Goal: Navigation & Orientation: Find specific page/section

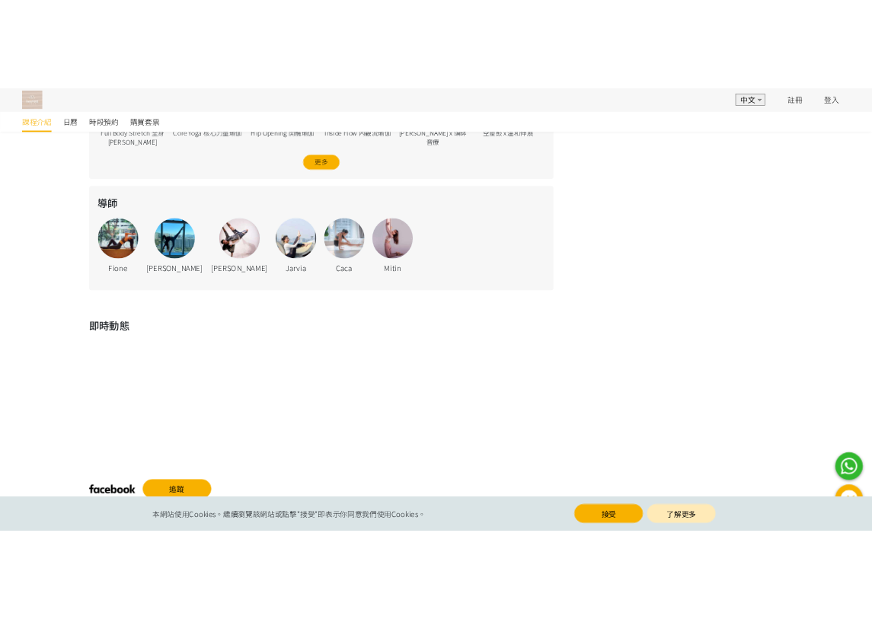
scroll to position [852, 0]
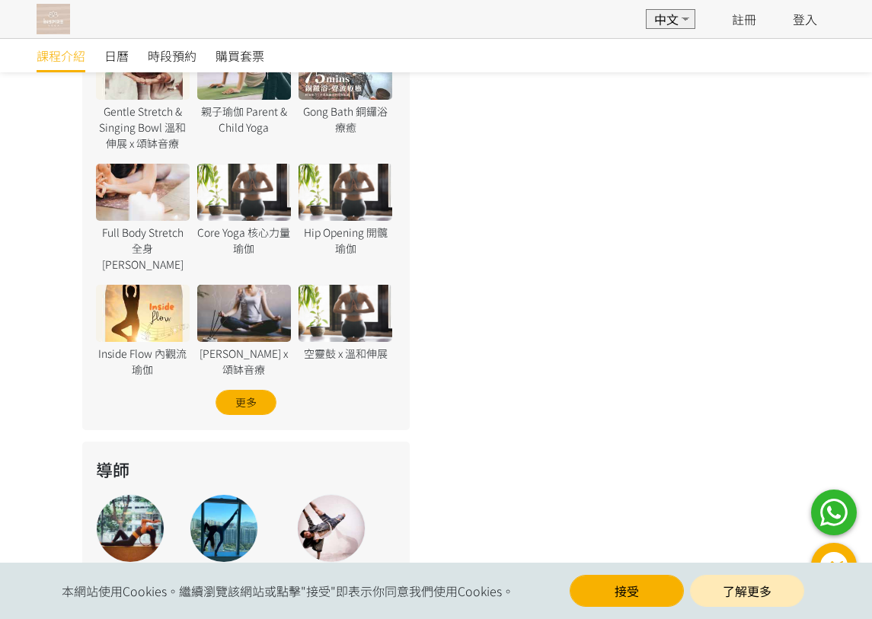
click at [722, 233] on div "‹ ›" at bounding box center [600, 169] width 381 height 1103
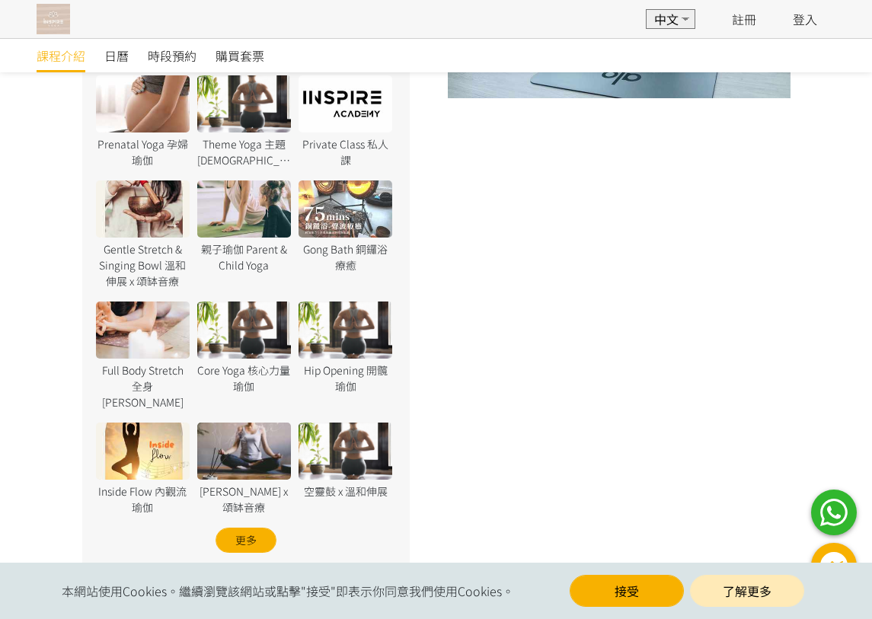
scroll to position [1256, 0]
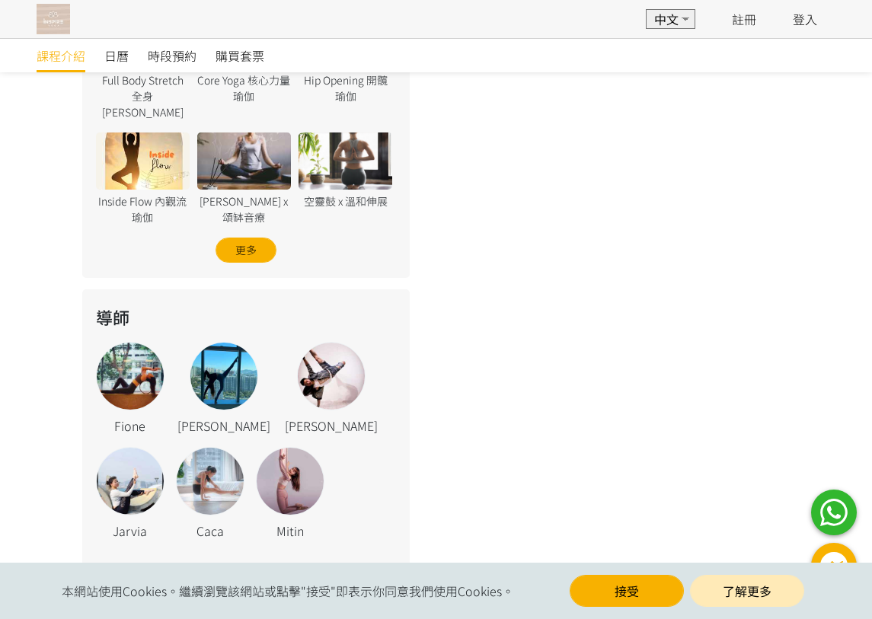
scroll to position [1336, 0]
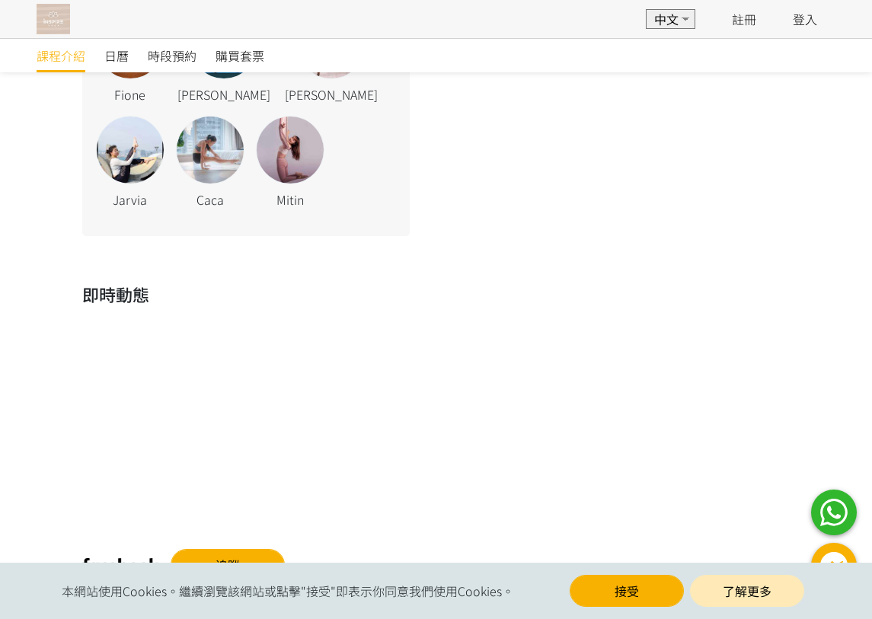
click at [772, 259] on div "即時動態 追蹤" at bounding box center [436, 431] width 872 height 345
click at [722, 282] on h2 "即時動態" at bounding box center [436, 294] width 709 height 25
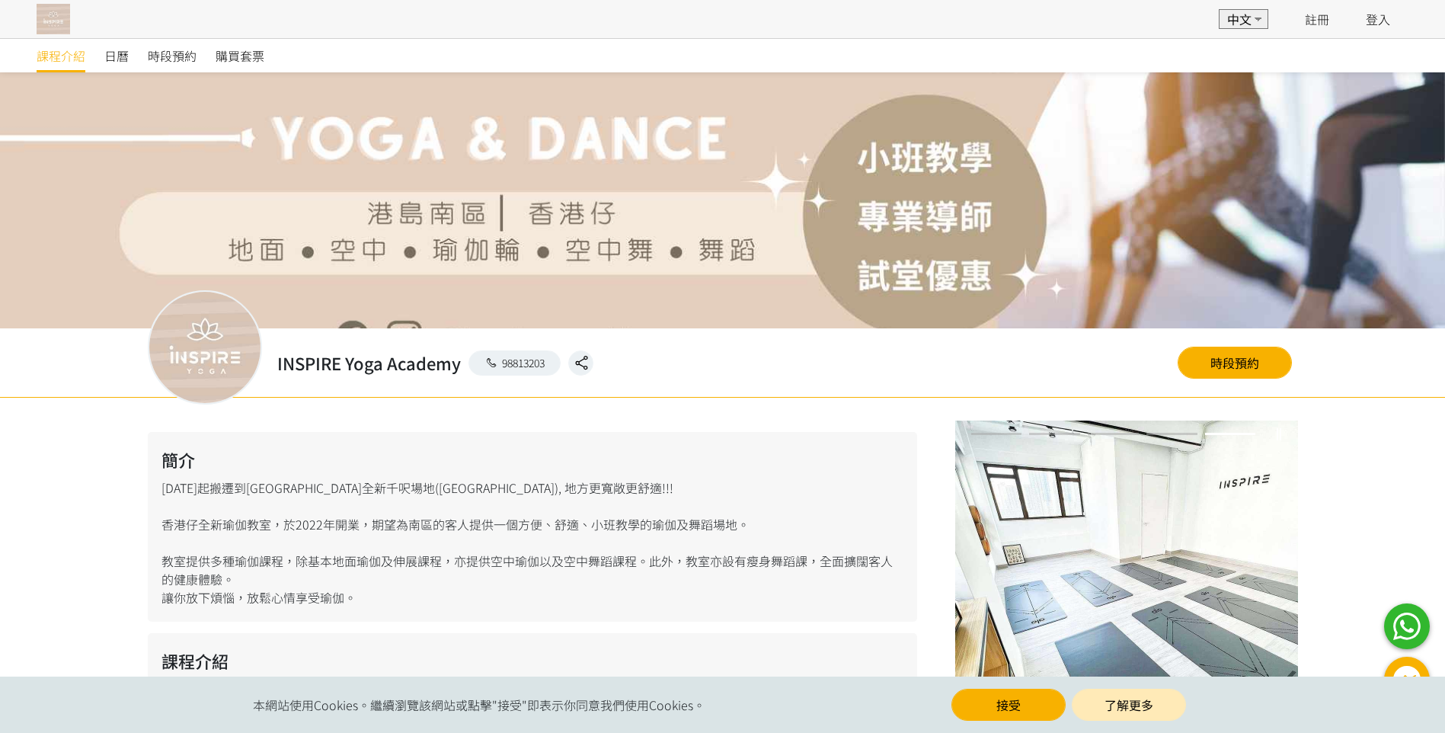
scroll to position [76, 0]
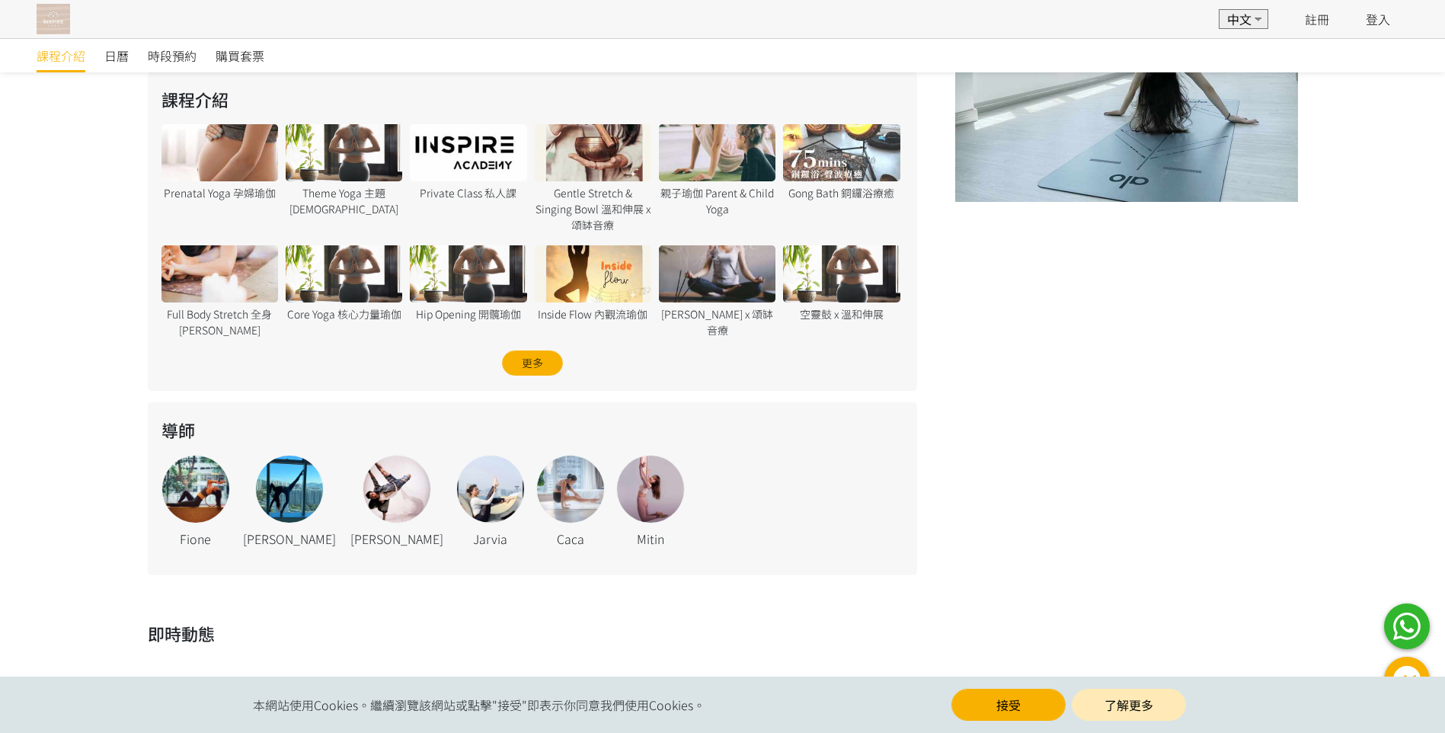
scroll to position [610, 0]
click at [91, 483] on div "簡介 [DATE]起搬遷到[GEOGRAPHIC_DATA]全新千呎場地([GEOGRAPHIC_DATA]), 地方更寬敞更舒適!!! [GEOGRAPHI…" at bounding box center [722, 218] width 1445 height 762
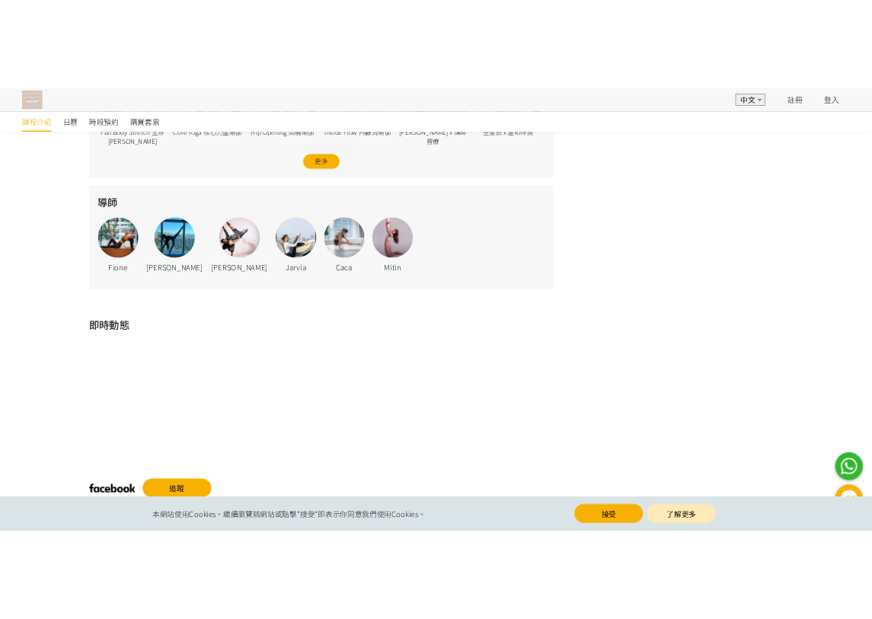
scroll to position [776, 0]
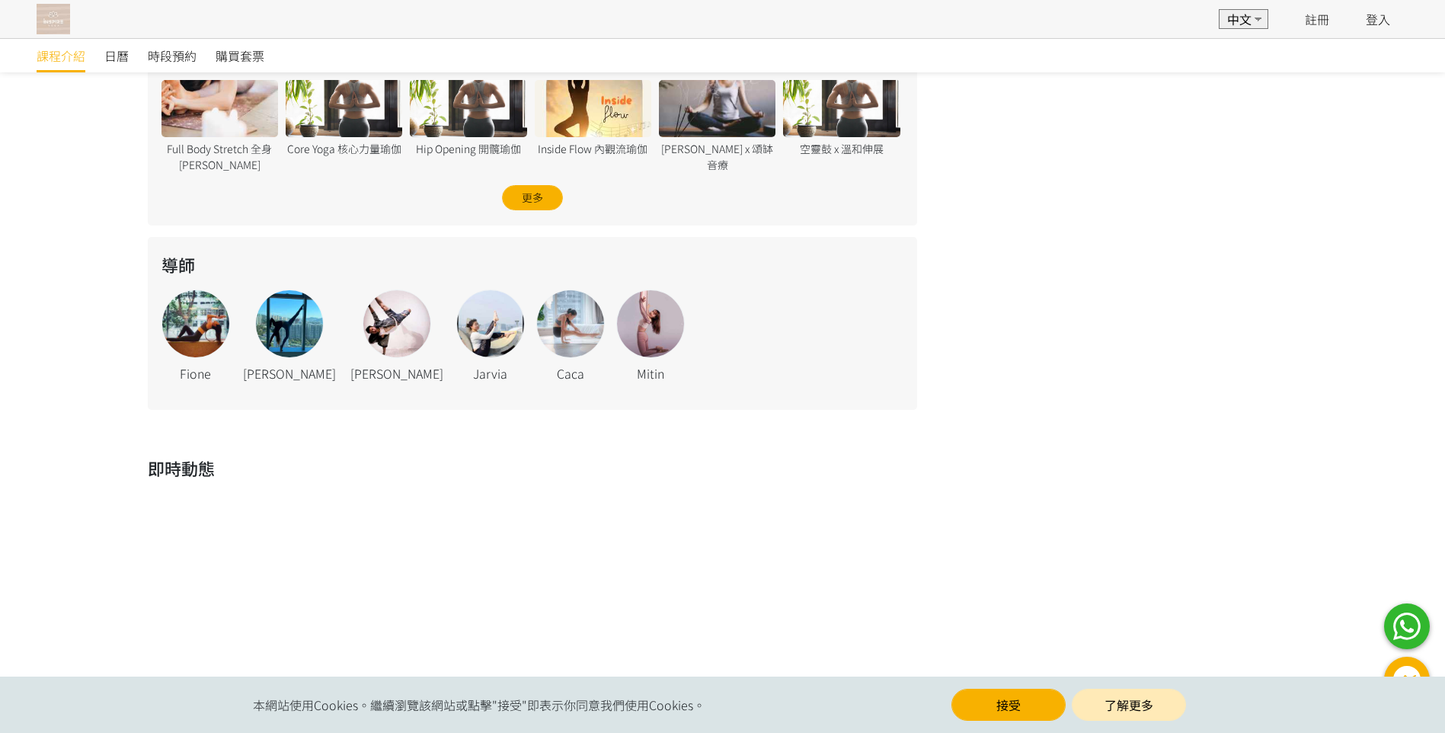
click at [883, 174] on div "‹ ›" at bounding box center [1107, 52] width 381 height 716
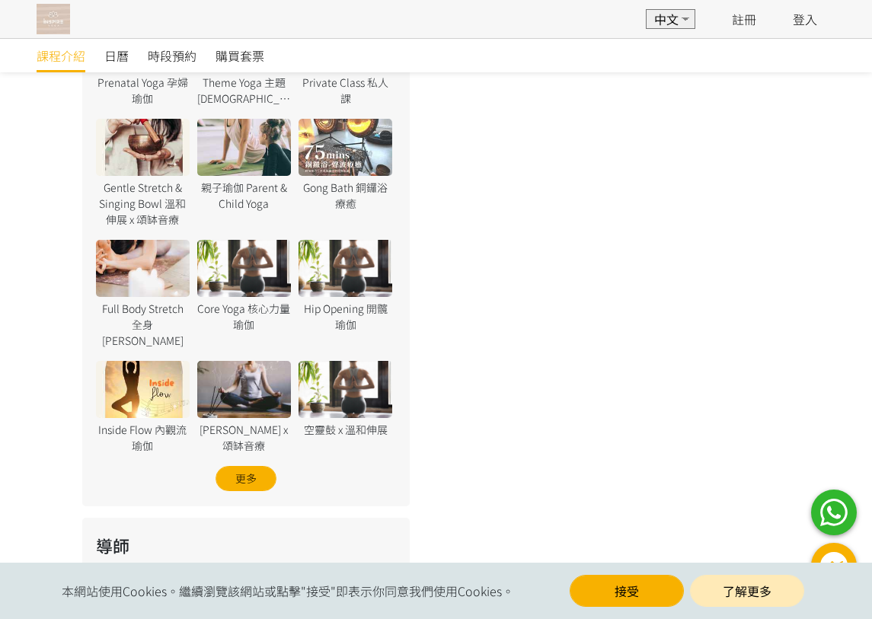
drag, startPoint x: 750, startPoint y: 211, endPoint x: 747, endPoint y: 218, distance: 7.8
click at [750, 211] on div "‹ ›" at bounding box center [600, 245] width 381 height 1103
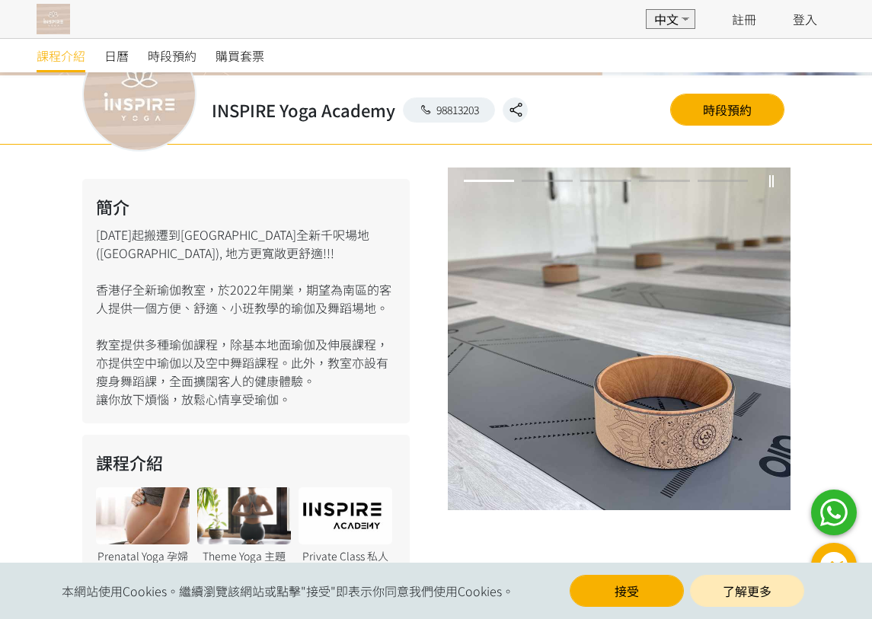
scroll to position [305, 0]
